Goal: Transaction & Acquisition: Purchase product/service

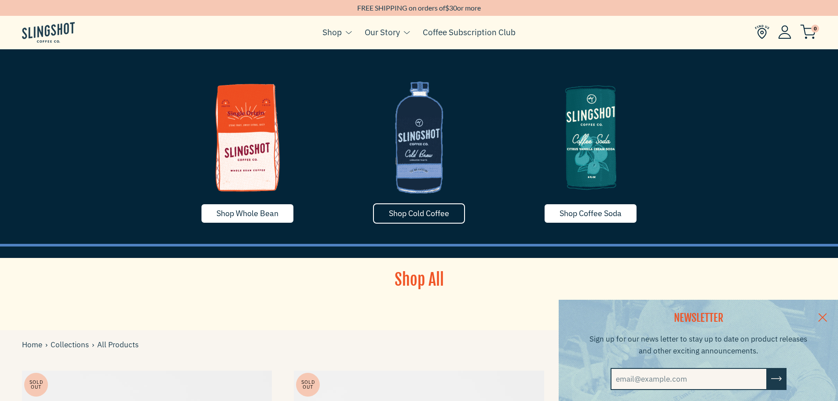
click at [442, 211] on span "Shop Cold Coffee" at bounding box center [419, 213] width 60 height 10
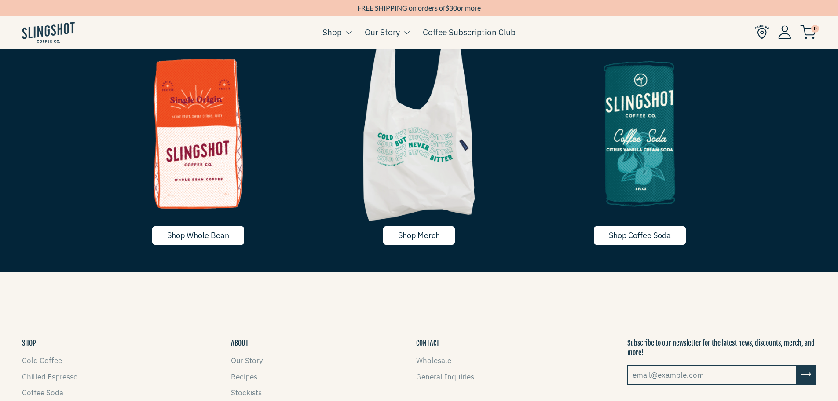
scroll to position [1892, 0]
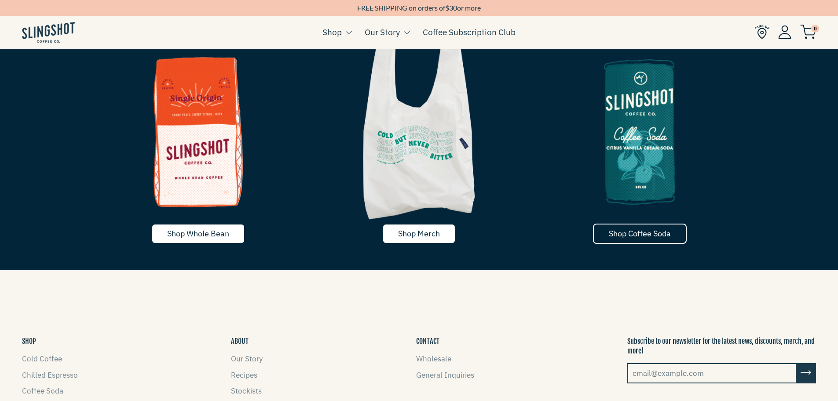
click at [643, 242] on link "Shop Coffee Soda" at bounding box center [640, 233] width 94 height 20
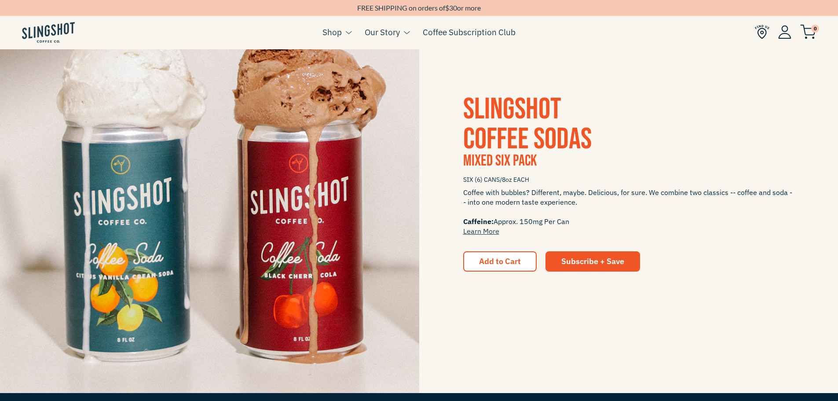
scroll to position [1496, 0]
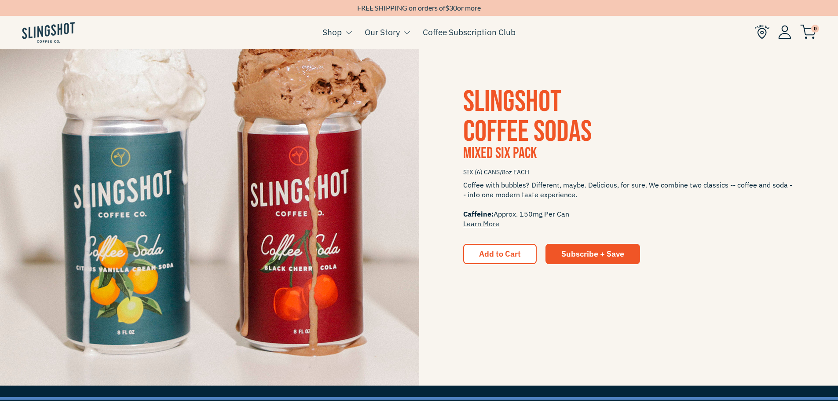
click at [816, 285] on div "SLINGSHOT COFFEE SODAS Mixed Six Pack SIX (6) CANS/8oz EACH Coffee with bubbles…" at bounding box center [419, 175] width 838 height 419
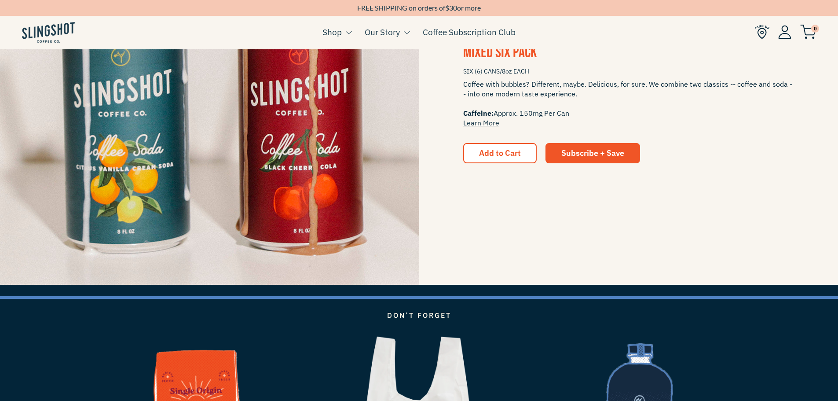
scroll to position [1540, 0]
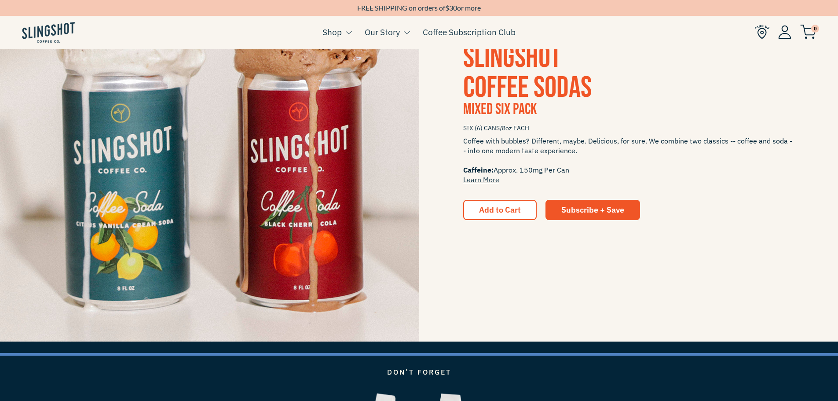
click at [827, 210] on div "SLINGSHOT COFFEE SODAS Mixed Six Pack SIX (6) CANS/8oz EACH Coffee with bubbles…" at bounding box center [628, 131] width 419 height 177
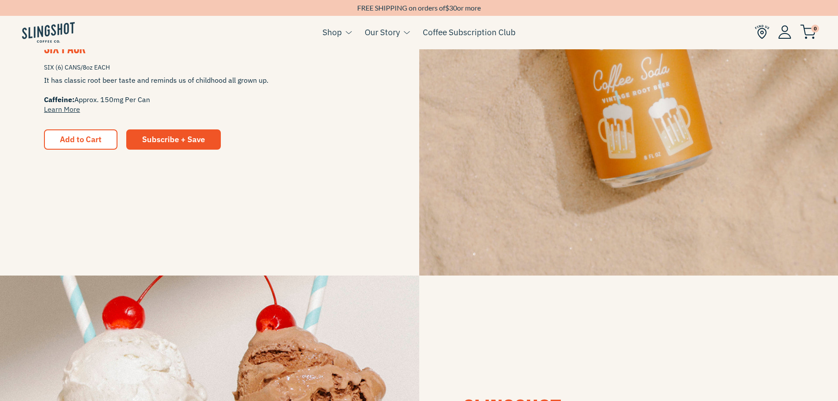
scroll to position [1056, 0]
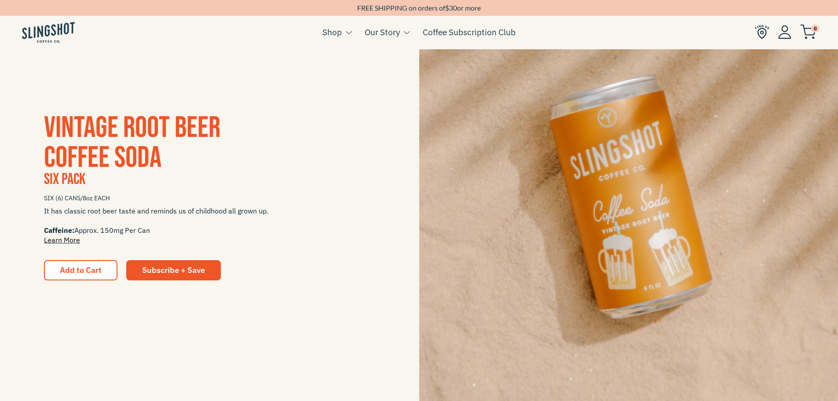
click at [72, 241] on link "Learn More" at bounding box center [62, 239] width 36 height 9
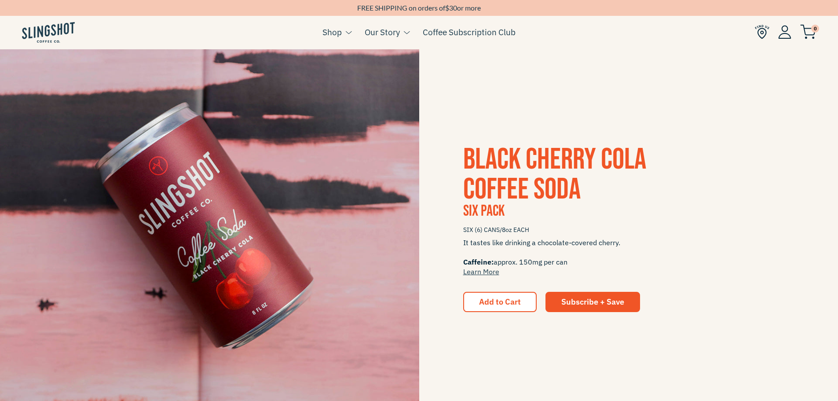
scroll to position [563, 0]
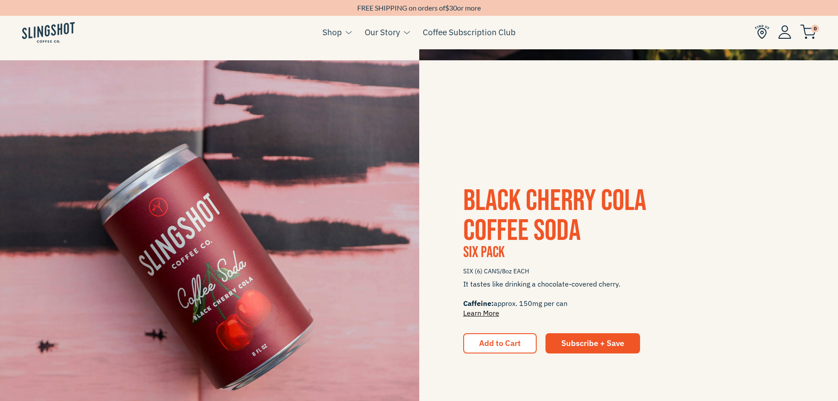
click at [472, 314] on link "Learn More" at bounding box center [481, 312] width 36 height 9
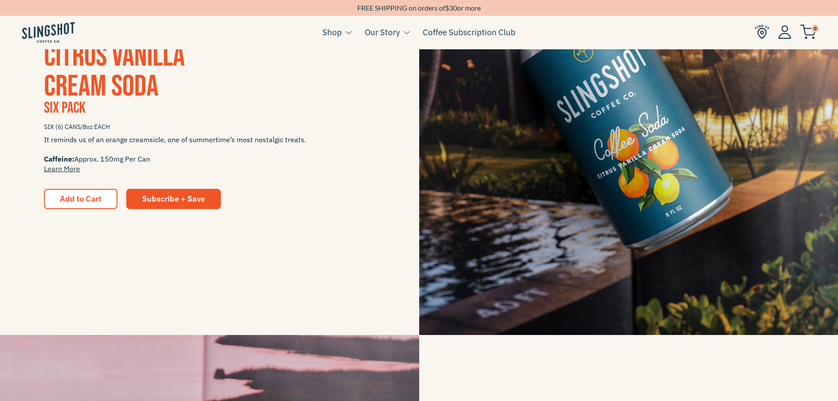
scroll to position [168, 0]
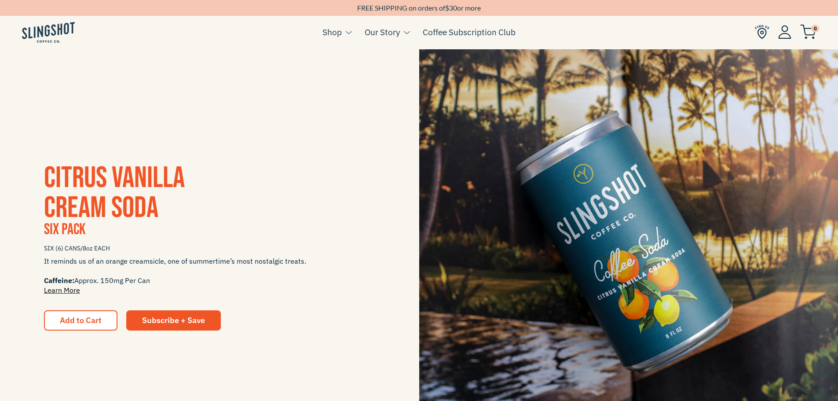
click at [73, 293] on link "Learn More" at bounding box center [62, 289] width 36 height 9
